Goal: Check status: Check status

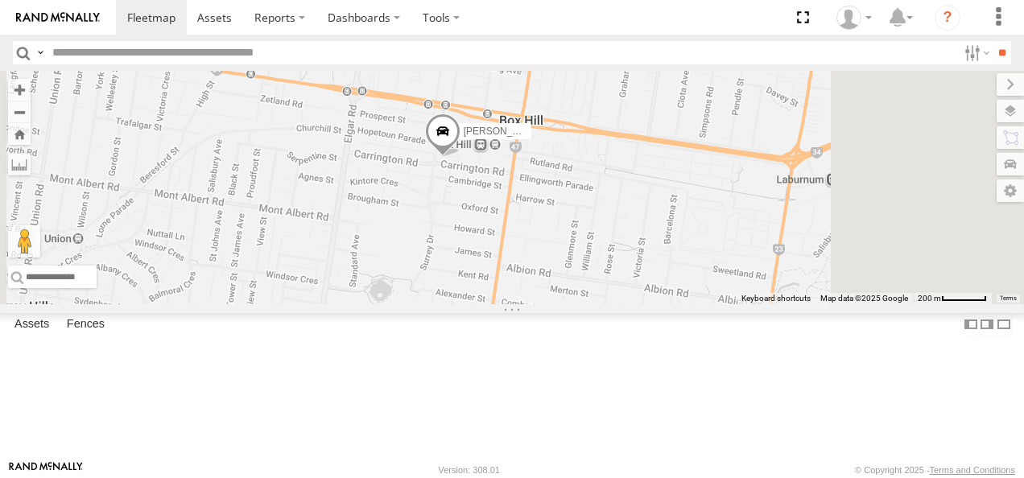
click at [461, 157] on span at bounding box center [442, 135] width 35 height 43
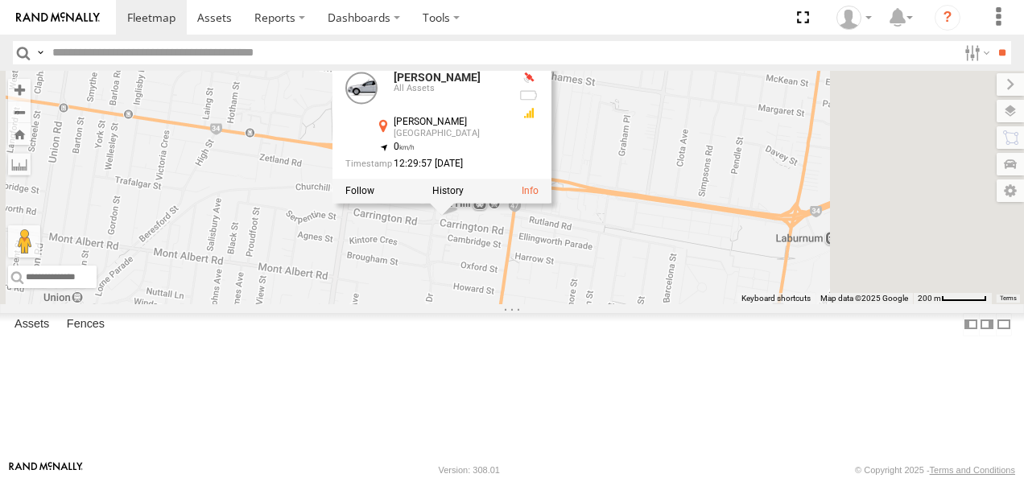
drag, startPoint x: 697, startPoint y: 344, endPoint x: 678, endPoint y: 422, distance: 80.5
click at [678, 304] on div "[PERSON_NAME] [PERSON_NAME] BMW All Assets [PERSON_NAME][GEOGRAPHIC_DATA][PERSO…" at bounding box center [512, 188] width 1024 height 234
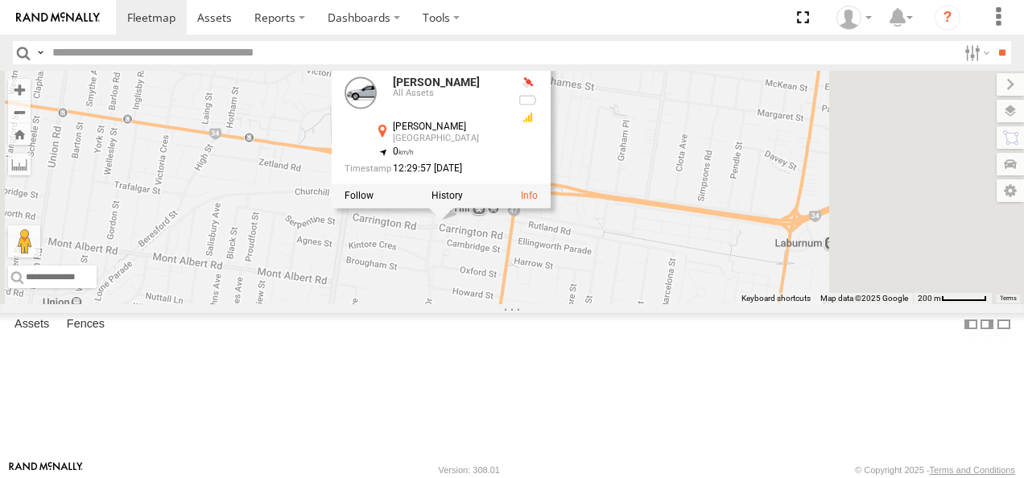
click at [577, 304] on div "[PERSON_NAME] [PERSON_NAME] BMW All Assets [PERSON_NAME][GEOGRAPHIC_DATA][PERSO…" at bounding box center [512, 188] width 1024 height 234
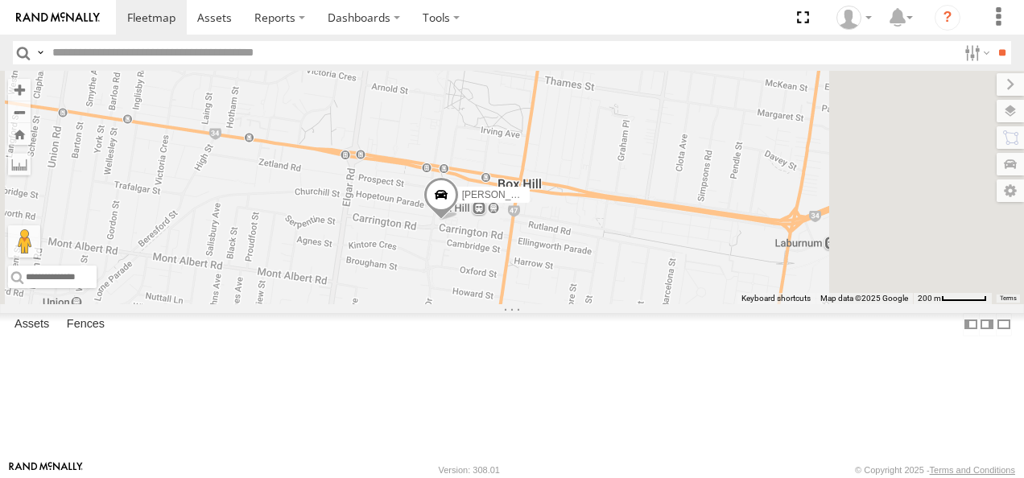
click at [459, 221] on span at bounding box center [441, 198] width 35 height 43
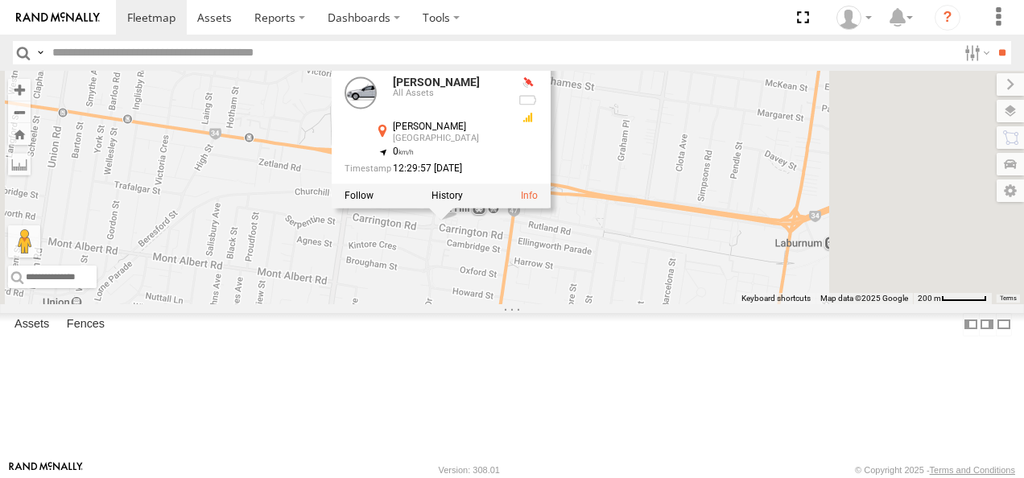
click at [463, 202] on label at bounding box center [447, 196] width 31 height 11
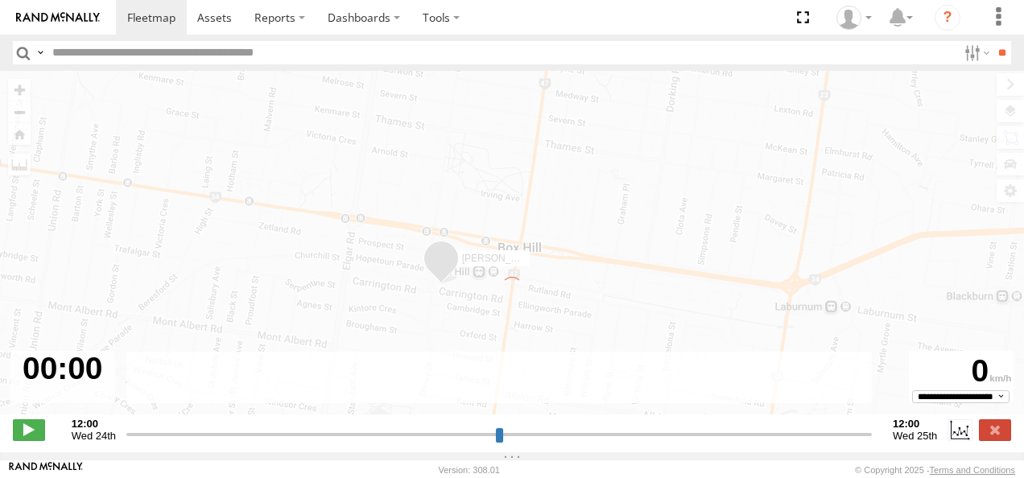
type input "**********"
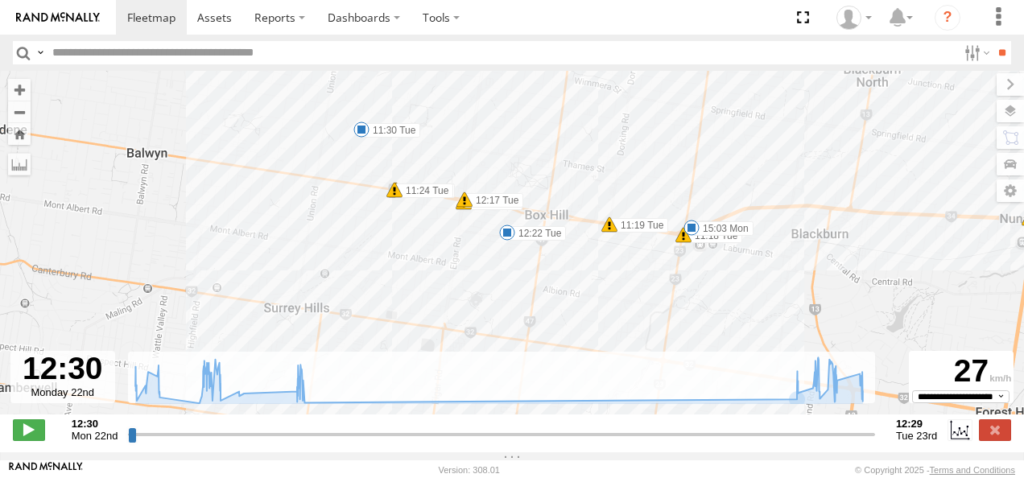
drag, startPoint x: 465, startPoint y: 176, endPoint x: 627, endPoint y: 362, distance: 247.2
click at [627, 362] on div "← Move left → Move right ↑ Move up ↓ Move down + Zoom in - Zoom out Home Jump l…" at bounding box center [512, 262] width 1024 height 382
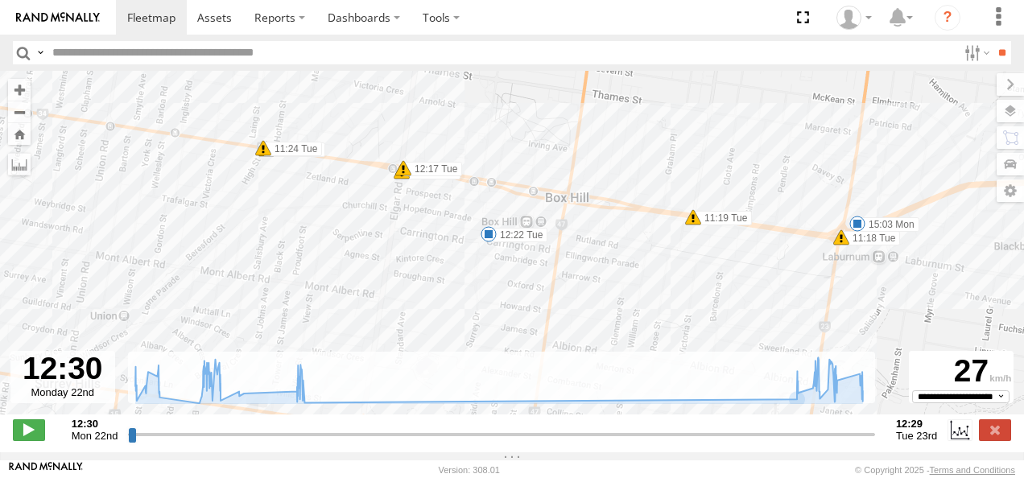
drag, startPoint x: 466, startPoint y: 236, endPoint x: 510, endPoint y: 304, distance: 81.1
click at [510, 304] on div "[PERSON_NAME] BMW 12:30 Mon 12:35 Mon 12:59 Mon 13:09 Mon 13:13 Mon 13:27 Mon 1…" at bounding box center [512, 251] width 1024 height 361
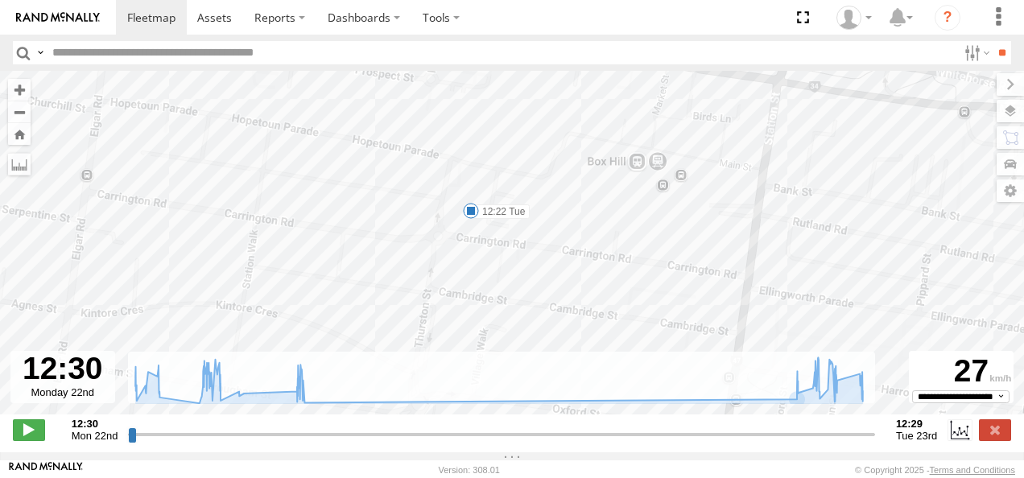
drag, startPoint x: 509, startPoint y: 200, endPoint x: 521, endPoint y: 331, distance: 131.8
click at [521, 331] on div "[PERSON_NAME] BMW 12:30 Mon 12:35 Mon 12:59 Mon 13:09 Mon 13:13 Mon 13:27 Mon 1…" at bounding box center [512, 251] width 1024 height 361
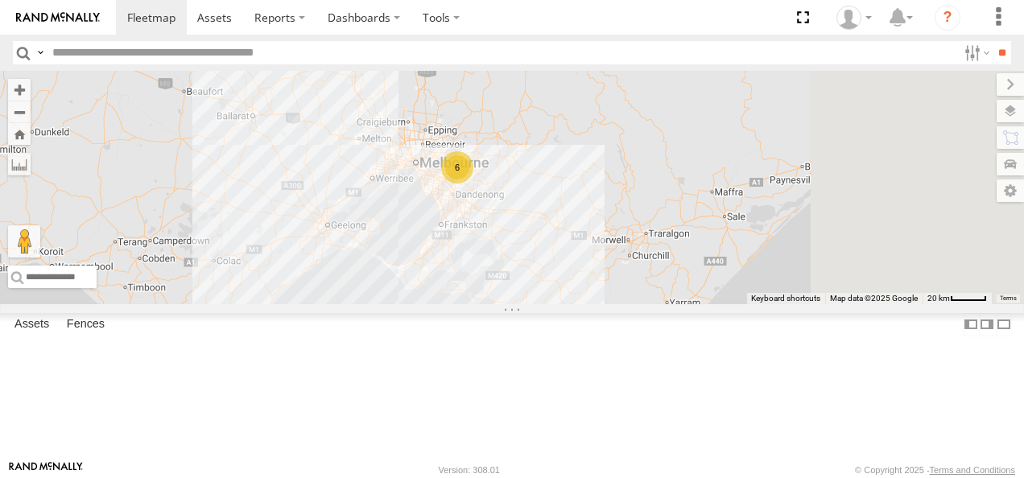
drag, startPoint x: 823, startPoint y: 308, endPoint x: 678, endPoint y: 203, distance: 178.8
click at [690, 172] on div "6 2" at bounding box center [512, 188] width 1024 height 234
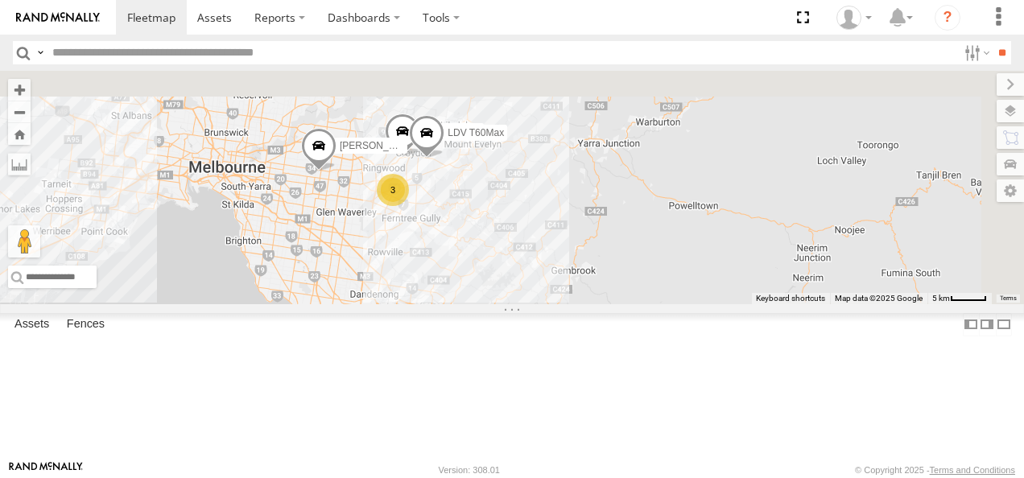
drag, startPoint x: 636, startPoint y: 189, endPoint x: 570, endPoint y: 382, distance: 203.5
click at [570, 304] on div "Jennifer BMW 3 Westside Ute LDV T60Max" at bounding box center [512, 188] width 1024 height 234
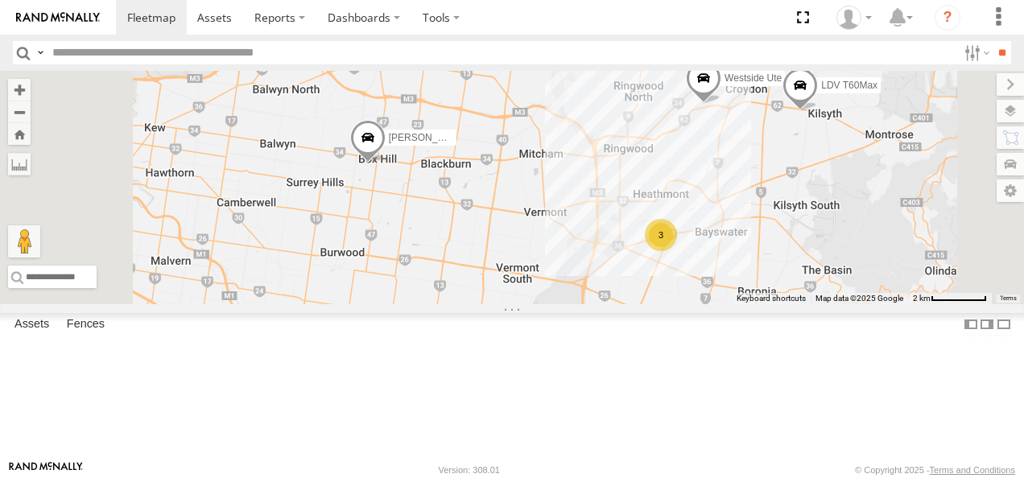
drag, startPoint x: 498, startPoint y: 270, endPoint x: 596, endPoint y: 348, distance: 125.5
click at [589, 304] on div "Jennifer BMW Westside Ute LDV T60Max 3" at bounding box center [512, 188] width 1024 height 234
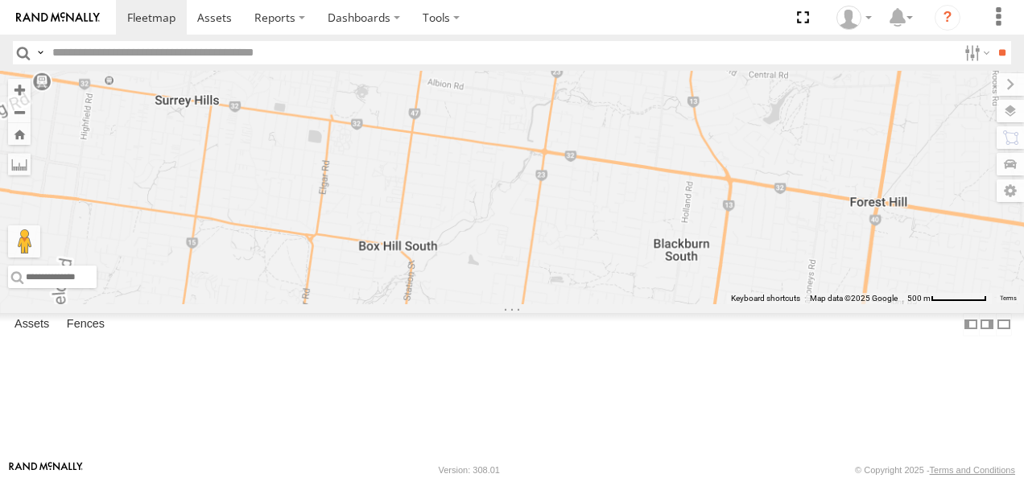
drag, startPoint x: 596, startPoint y: 303, endPoint x: 663, endPoint y: 406, distance: 122.9
click at [660, 304] on div "Jennifer BMW Westside Ute LDV T60Max" at bounding box center [512, 188] width 1024 height 234
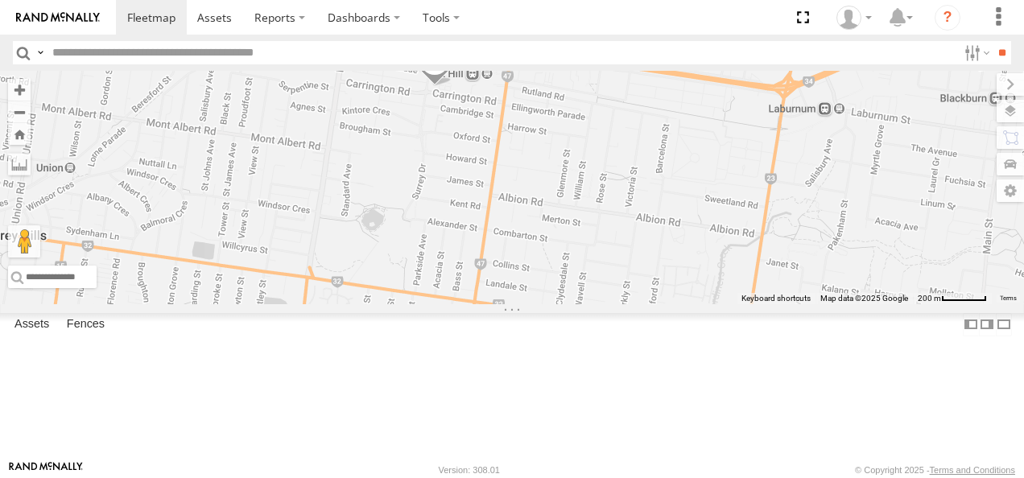
drag, startPoint x: 664, startPoint y: 277, endPoint x: 689, endPoint y: 384, distance: 110.0
click at [689, 304] on div "Jennifer BMW Westside Ute LDV T60Max" at bounding box center [512, 188] width 1024 height 234
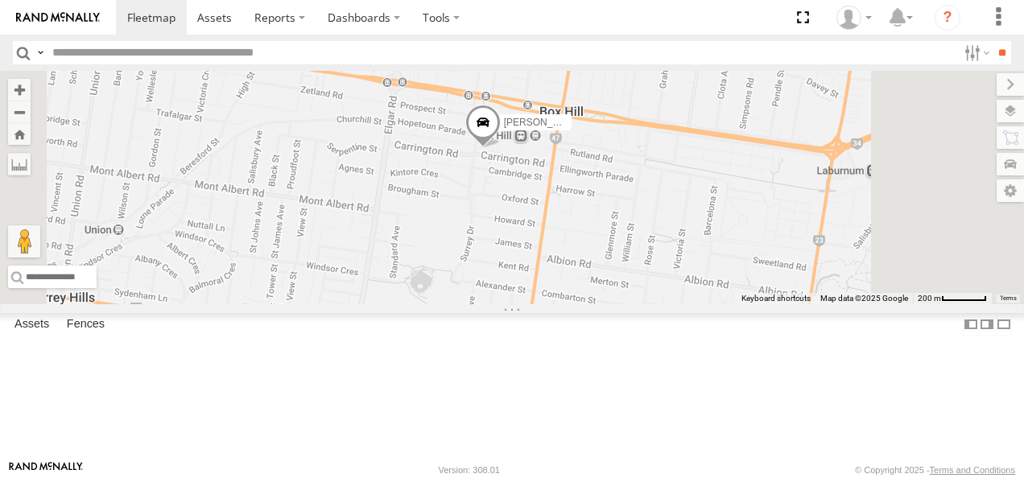
drag, startPoint x: 676, startPoint y: 279, endPoint x: 696, endPoint y: 301, distance: 29.6
click at [696, 301] on div "Jennifer BMW Westside Ute LDV T60Max" at bounding box center [512, 188] width 1024 height 234
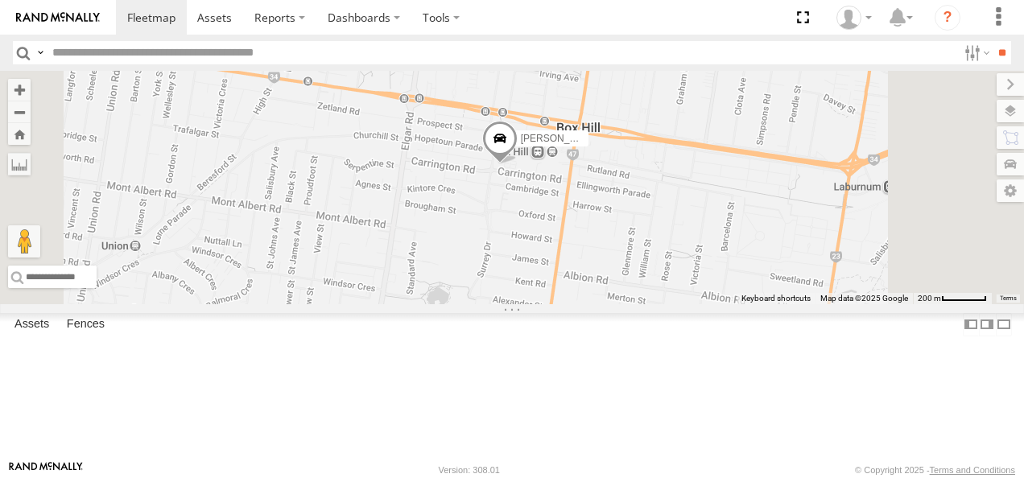
click at [518, 164] on span at bounding box center [499, 142] width 35 height 43
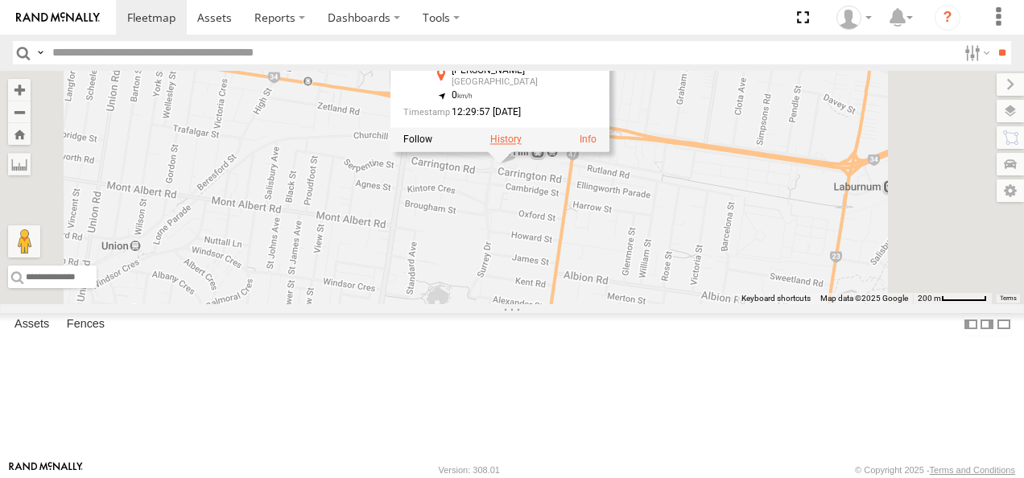
click at [522, 146] on label at bounding box center [505, 139] width 31 height 11
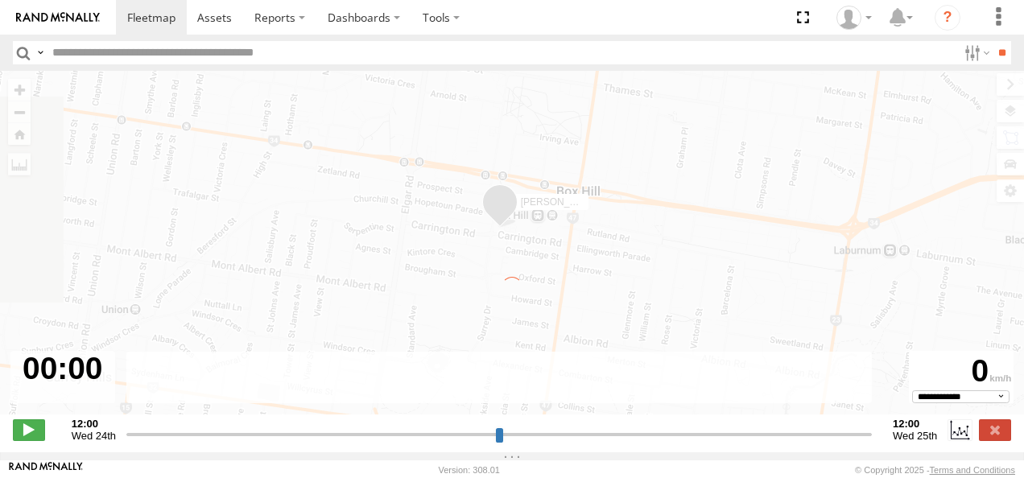
type input "**********"
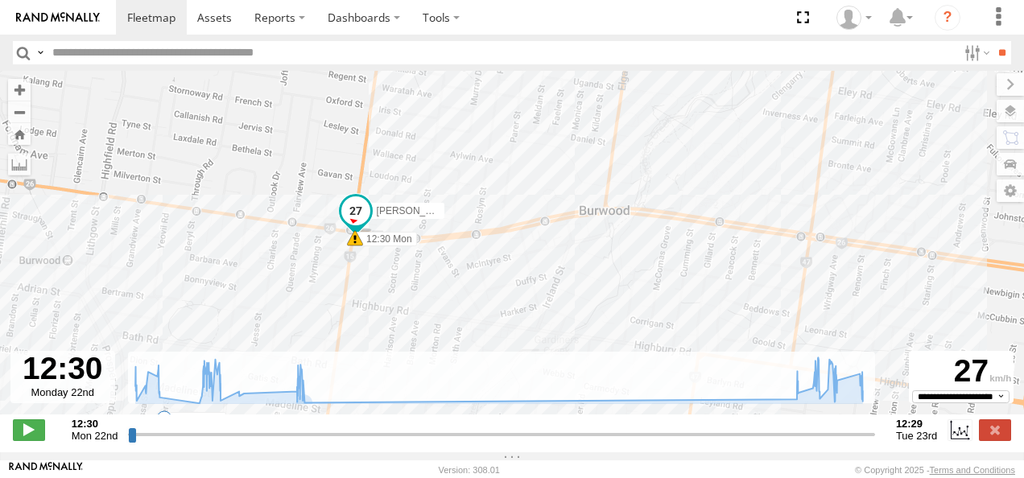
drag, startPoint x: 353, startPoint y: 253, endPoint x: 490, endPoint y: 347, distance: 166.2
click at [490, 347] on div "[PERSON_NAME] BMW 12:30 Mon 12:35 Mon 12:59 Mon 13:09 Mon 13:13 Mon 13:27 Mon 1…" at bounding box center [512, 251] width 1024 height 361
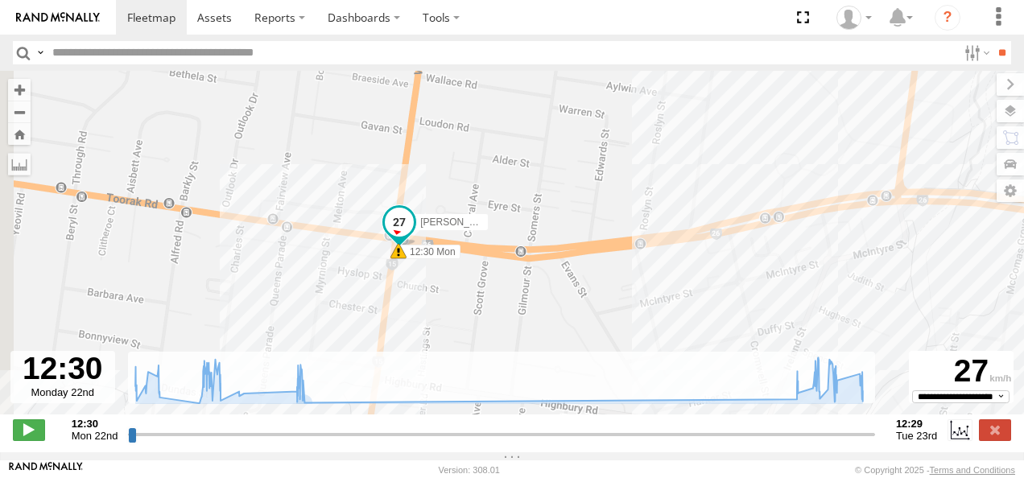
drag, startPoint x: 449, startPoint y: 279, endPoint x: 511, endPoint y: 361, distance: 101.8
click at [511, 361] on div "← Move left → Move right ↑ Move up ↓ Move down + Zoom in - Zoom out Home Jump l…" at bounding box center [512, 262] width 1024 height 382
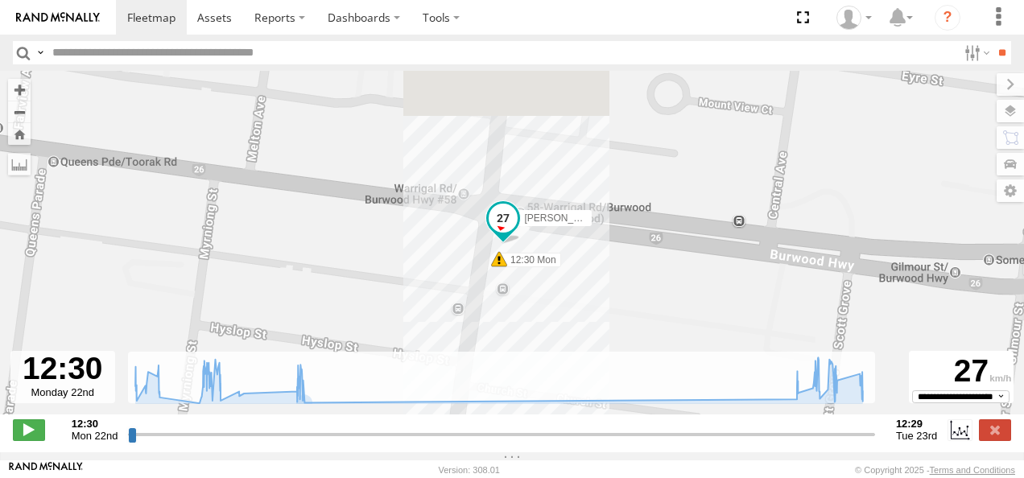
drag, startPoint x: 420, startPoint y: 264, endPoint x: 575, endPoint y: 327, distance: 167.6
click at [575, 327] on div "[PERSON_NAME] BMW 12:30 Mon 12:35 Mon 12:59 Mon 13:09 Mon 13:13 Mon 13:27 Mon 1…" at bounding box center [512, 251] width 1024 height 361
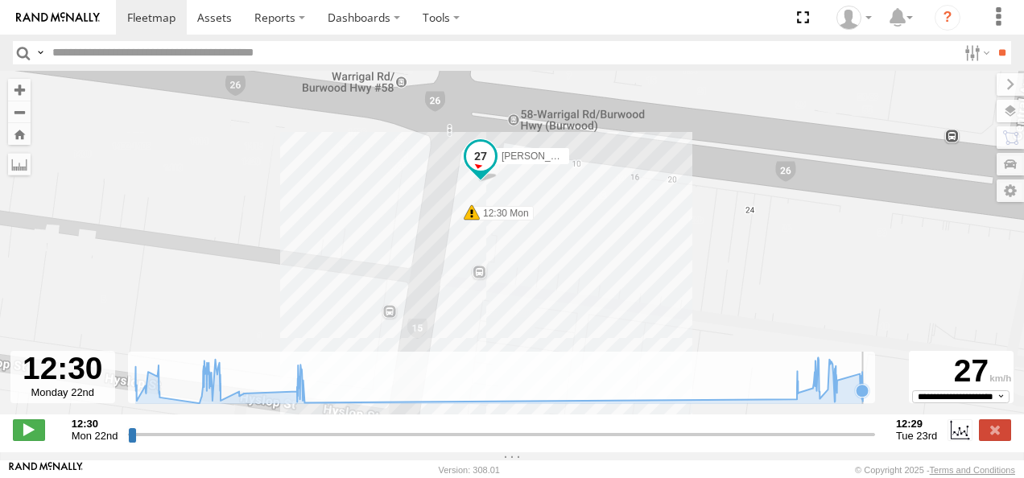
click at [865, 397] on icon at bounding box center [862, 390] width 13 height 13
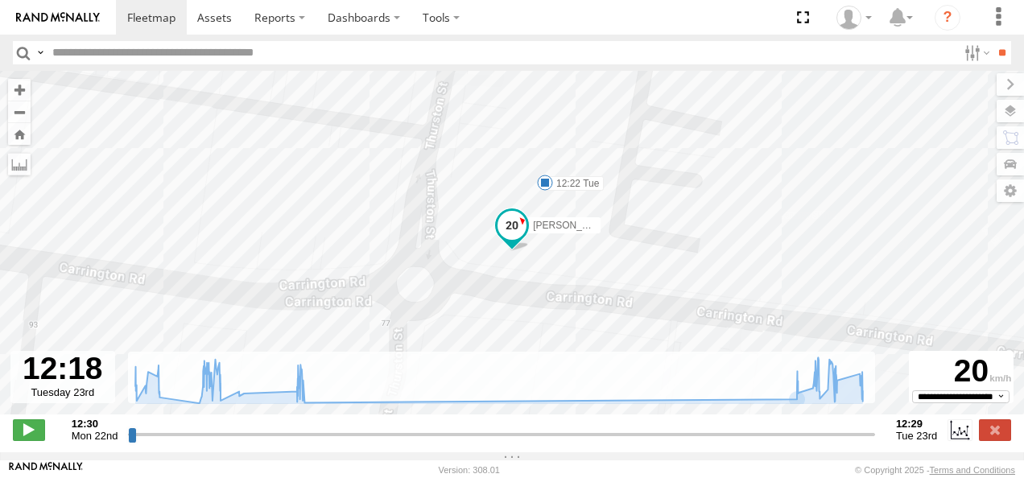
click at [541, 190] on span at bounding box center [545, 183] width 16 height 16
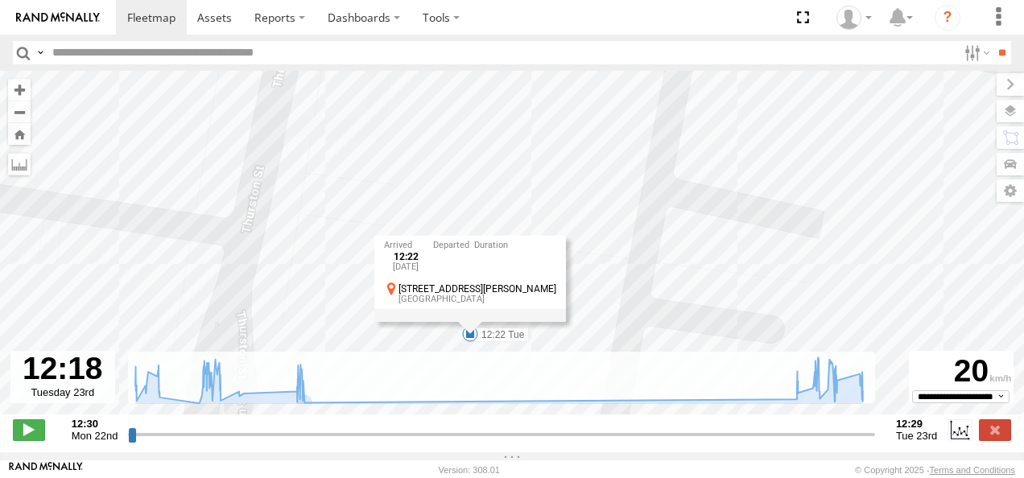
drag, startPoint x: 567, startPoint y: 229, endPoint x: 551, endPoint y: 465, distance: 237.3
click at [551, 465] on body at bounding box center [512, 239] width 1024 height 478
click at [697, 243] on div "Jennifer BMW 12:30 Mon 12:35 Mon 12:59 Mon 13:09 Mon 13:13 Mon 13:27 Mon 15:03 …" at bounding box center [512, 251] width 1024 height 361
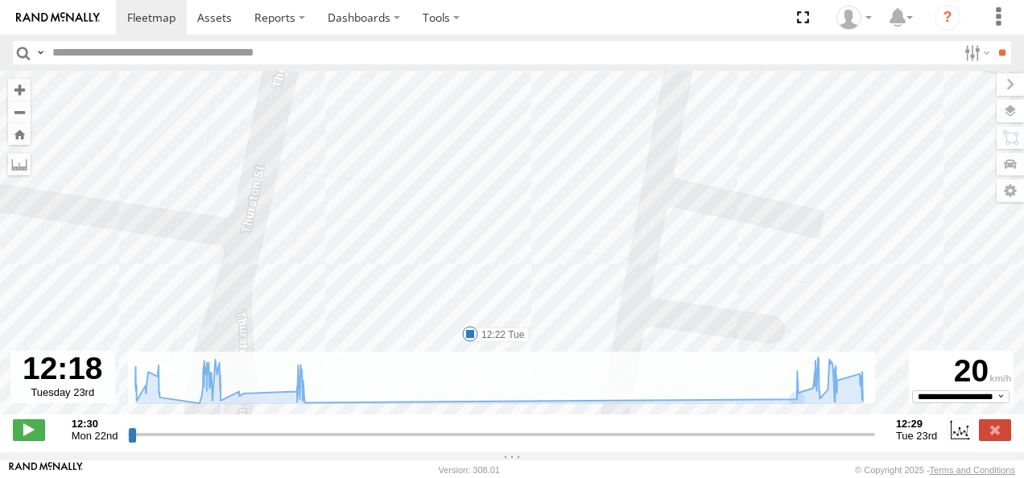
click at [465, 341] on span at bounding box center [470, 334] width 16 height 16
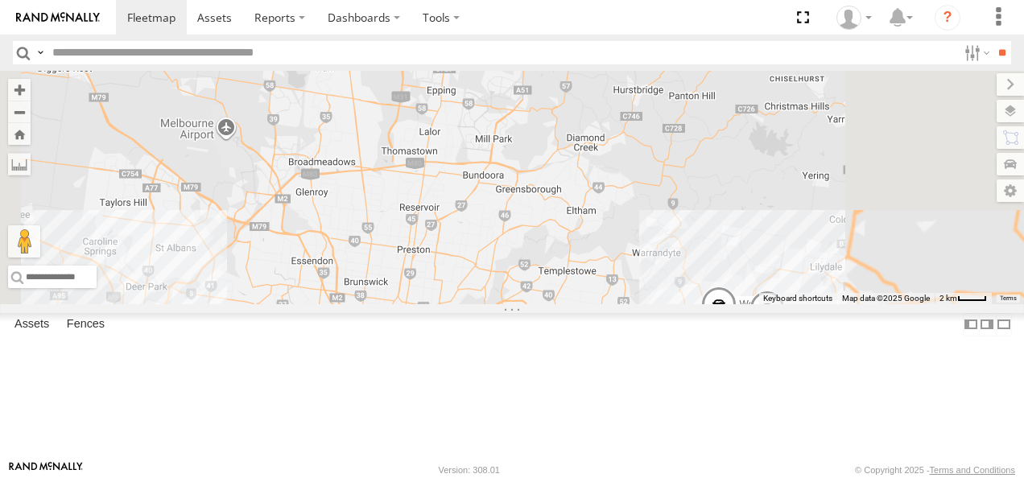
drag, startPoint x: 797, startPoint y: 363, endPoint x: 773, endPoint y: 241, distance: 124.8
click at [773, 241] on div "Jennifer BMW 3 Westside Ute LDV T60Max" at bounding box center [512, 188] width 1024 height 234
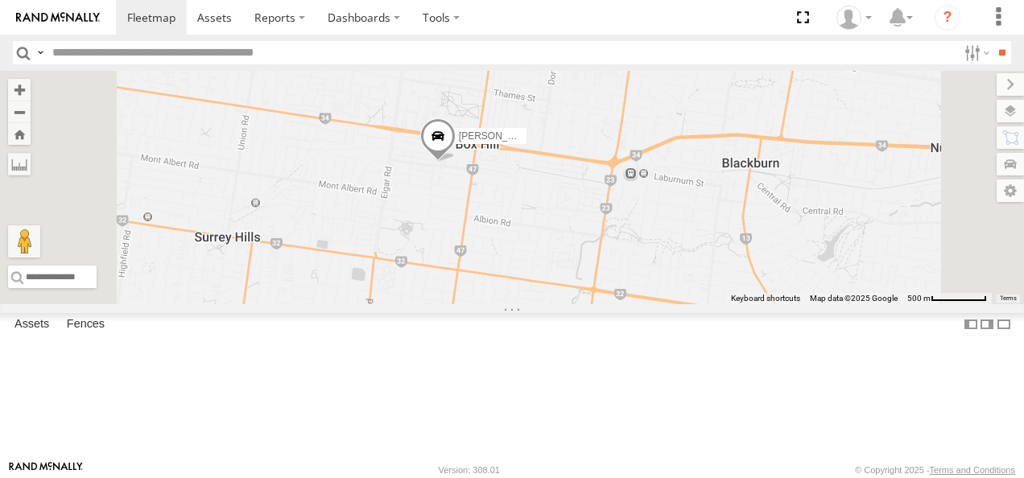
drag, startPoint x: 652, startPoint y: 271, endPoint x: 751, endPoint y: 248, distance: 100.8
click at [751, 248] on div "Jennifer BMW Westside Ute LDV T60Max" at bounding box center [512, 188] width 1024 height 234
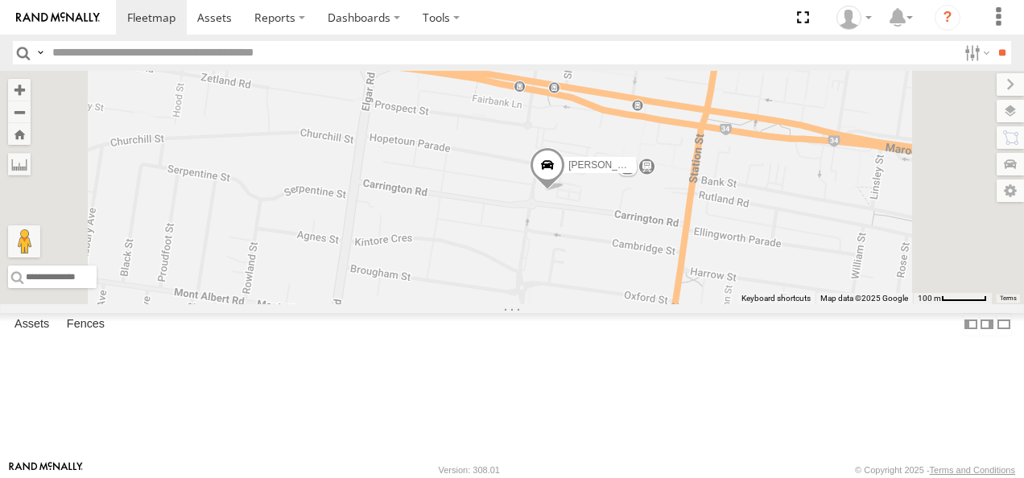
drag, startPoint x: 768, startPoint y: 251, endPoint x: 709, endPoint y: 393, distance: 153.8
click at [710, 304] on div "Jennifer BMW Westside Ute LDV T60Max" at bounding box center [512, 188] width 1024 height 234
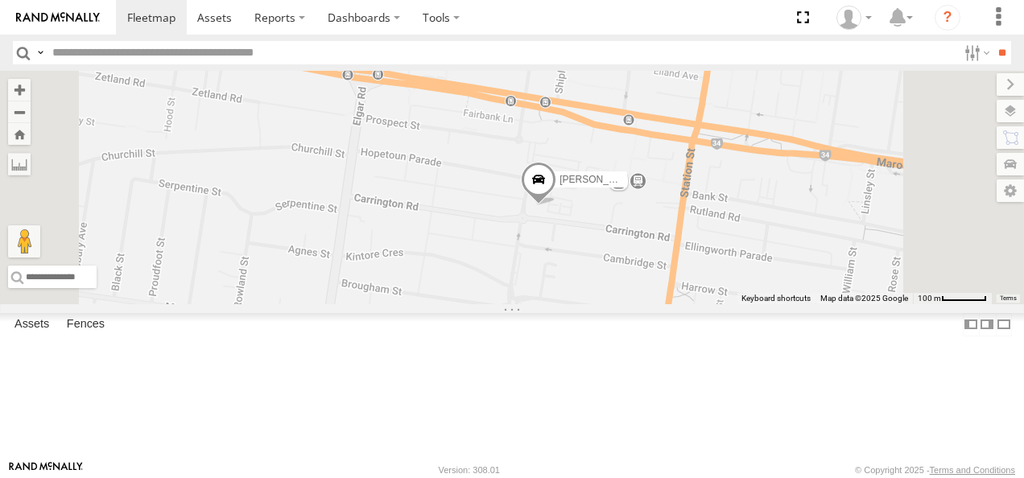
drag, startPoint x: 786, startPoint y: 324, endPoint x: 742, endPoint y: 348, distance: 50.5
click at [742, 304] on div "Jennifer BMW Westside Ute LDV T60Max" at bounding box center [512, 188] width 1024 height 234
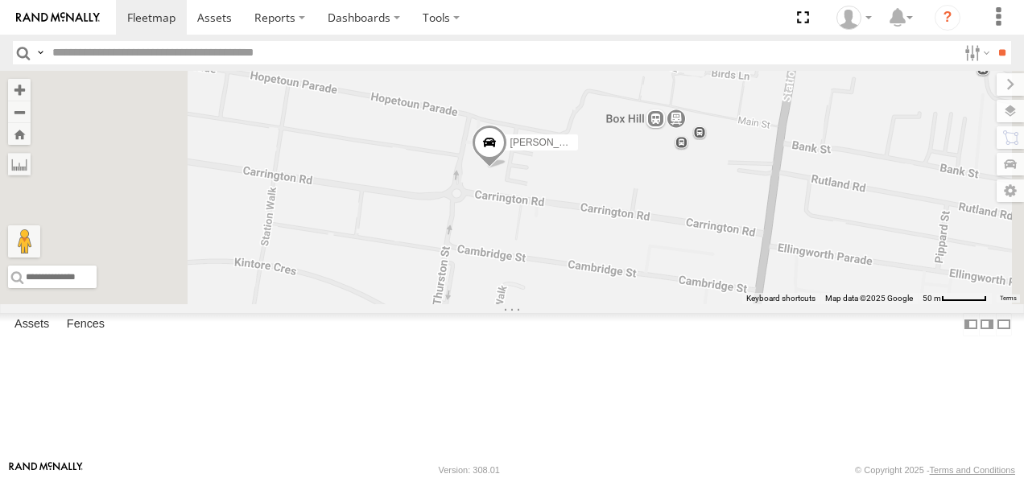
drag, startPoint x: 579, startPoint y: 258, endPoint x: 623, endPoint y: 232, distance: 51.2
click at [623, 232] on div "Jennifer BMW Westside Ute LDV T60Max" at bounding box center [512, 188] width 1024 height 234
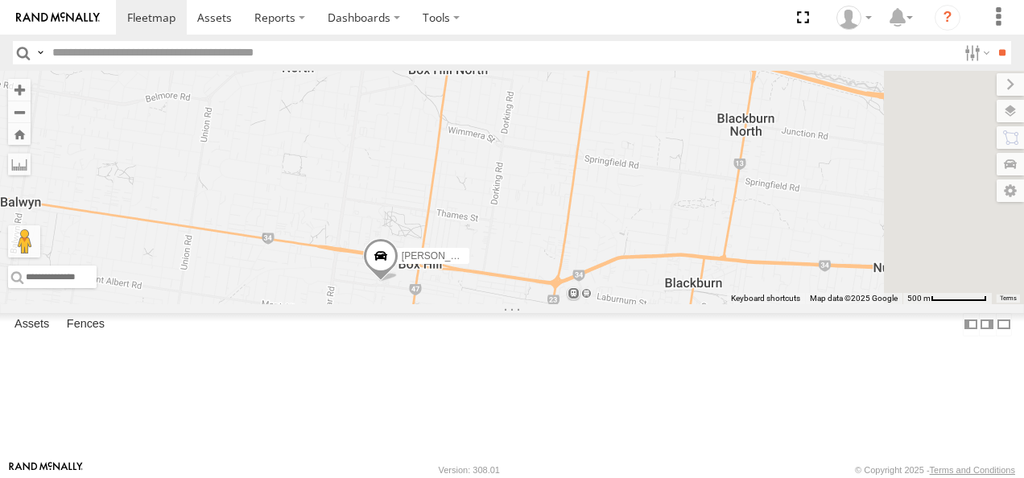
drag, startPoint x: 818, startPoint y: 340, endPoint x: 509, endPoint y: 398, distance: 314.6
click at [509, 304] on div "[PERSON_NAME]" at bounding box center [512, 188] width 1024 height 234
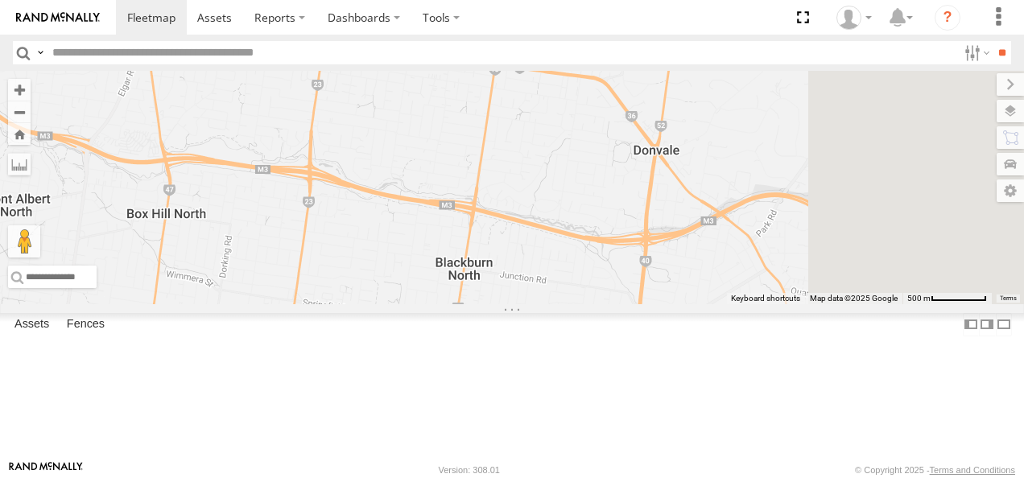
drag, startPoint x: 720, startPoint y: 295, endPoint x: 610, endPoint y: 401, distance: 153.2
click at [610, 304] on div "[PERSON_NAME]" at bounding box center [512, 188] width 1024 height 234
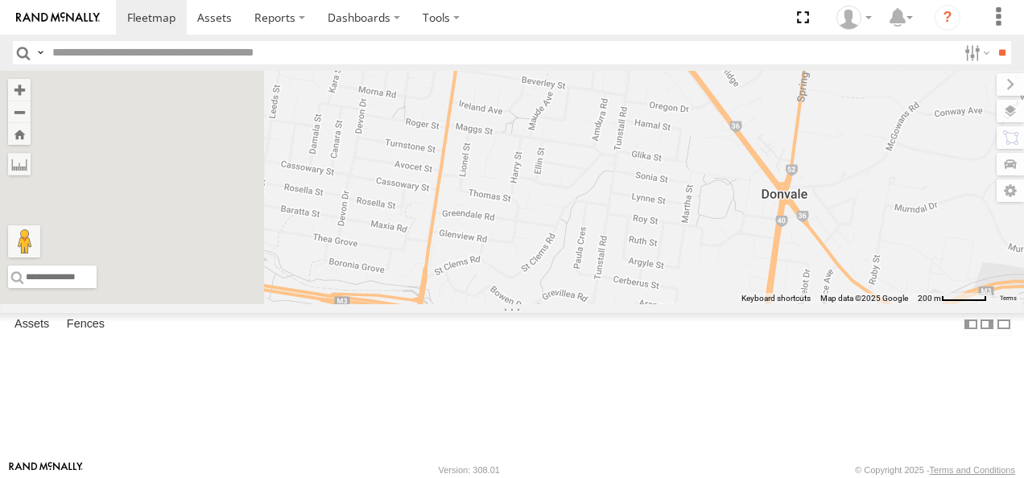
drag, startPoint x: 691, startPoint y: 283, endPoint x: 911, endPoint y: 387, distance: 242.8
click at [911, 304] on div "[PERSON_NAME]" at bounding box center [512, 188] width 1024 height 234
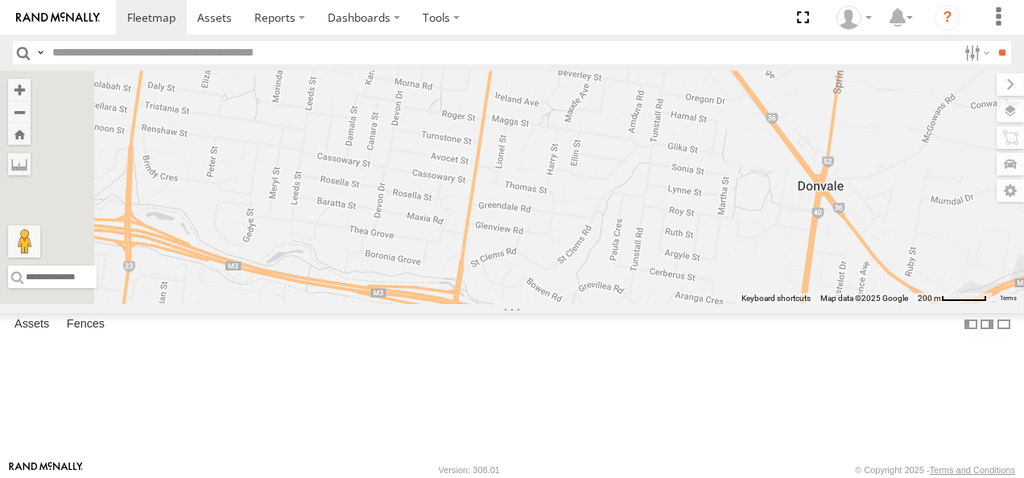
drag, startPoint x: 783, startPoint y: 325, endPoint x: 757, endPoint y: 156, distance: 171.1
click at [757, 156] on div "[PERSON_NAME]" at bounding box center [512, 188] width 1024 height 234
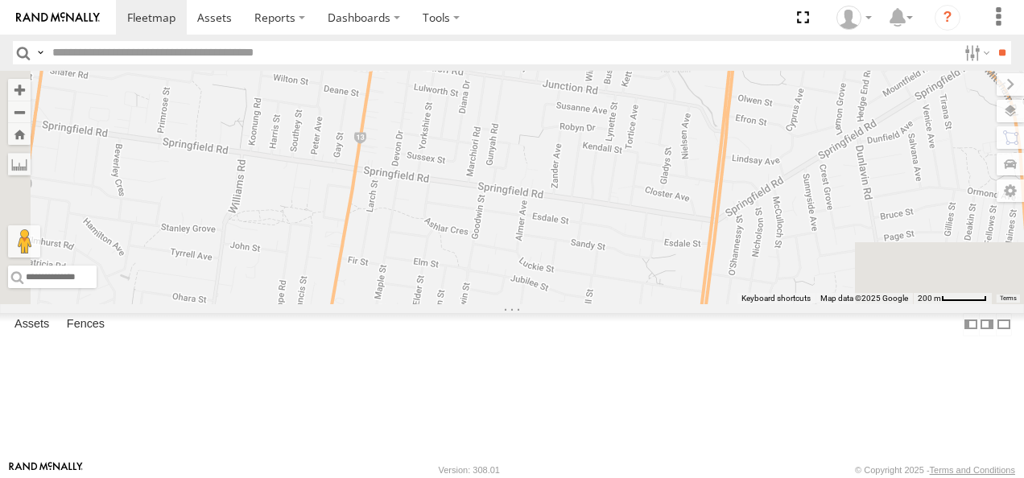
drag, startPoint x: 791, startPoint y: 308, endPoint x: 729, endPoint y: 229, distance: 100.4
click at [729, 229] on div "[PERSON_NAME]" at bounding box center [512, 188] width 1024 height 234
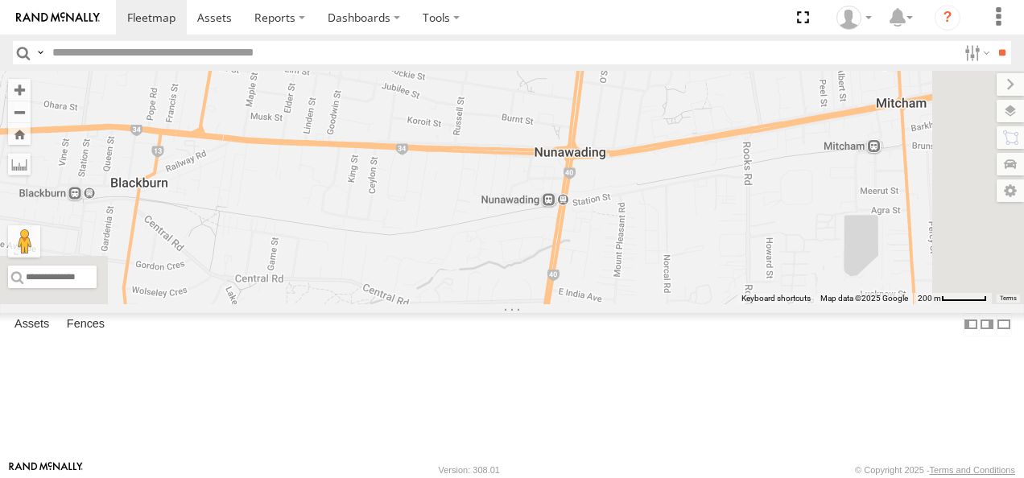
drag, startPoint x: 730, startPoint y: 270, endPoint x: 715, endPoint y: 193, distance: 77.9
click at [718, 179] on div "[PERSON_NAME]" at bounding box center [512, 188] width 1024 height 234
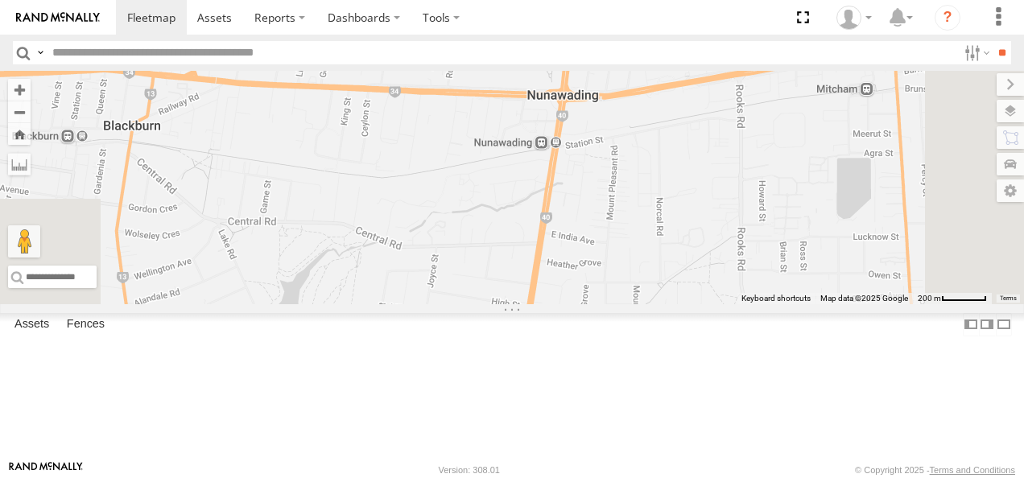
drag, startPoint x: 729, startPoint y: 250, endPoint x: 712, endPoint y: 170, distance: 81.5
click at [712, 170] on div "[PERSON_NAME]" at bounding box center [512, 188] width 1024 height 234
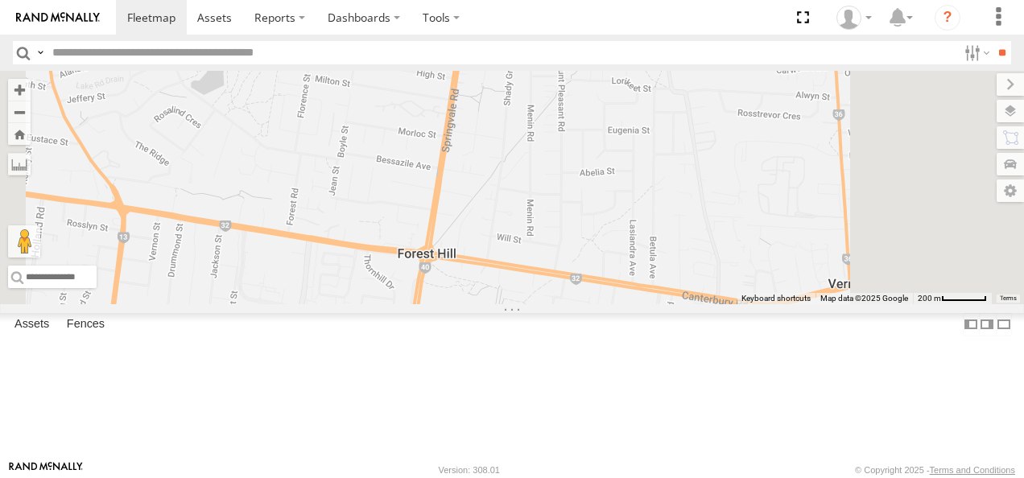
drag, startPoint x: 718, startPoint y: 266, endPoint x: 685, endPoint y: 147, distance: 122.9
click at [685, 147] on div "[PERSON_NAME]" at bounding box center [512, 188] width 1024 height 234
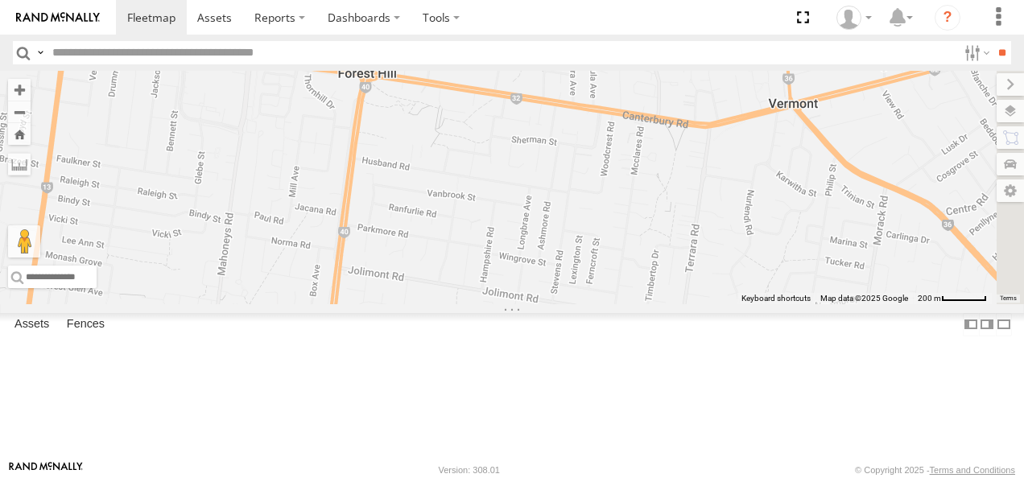
drag, startPoint x: 666, startPoint y: 228, endPoint x: 645, endPoint y: 169, distance: 62.4
click at [647, 172] on div "[PERSON_NAME]" at bounding box center [512, 188] width 1024 height 234
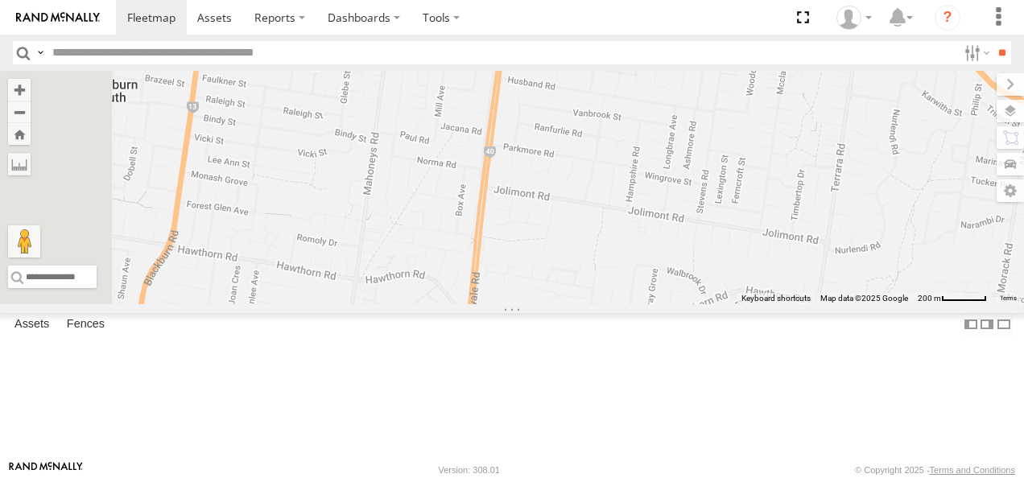
drag, startPoint x: 655, startPoint y: 234, endPoint x: 810, endPoint y: 240, distance: 155.5
click at [810, 240] on div "[PERSON_NAME]" at bounding box center [512, 188] width 1024 height 234
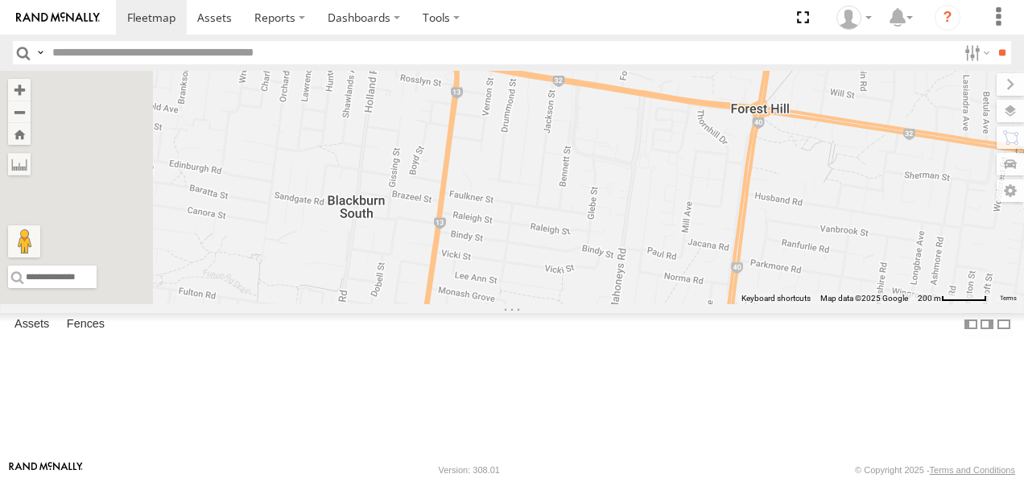
drag, startPoint x: 673, startPoint y: 203, endPoint x: 729, endPoint y: 366, distance: 172.7
click at [723, 304] on div "[PERSON_NAME]" at bounding box center [512, 188] width 1024 height 234
